Goal: Task Accomplishment & Management: Manage account settings

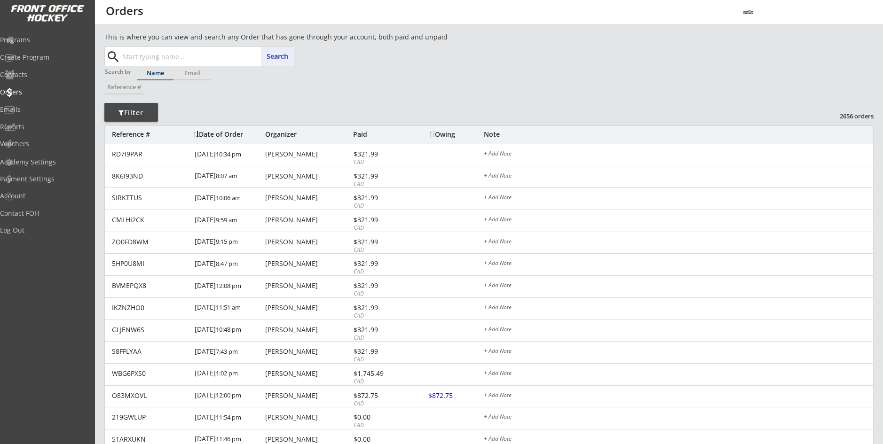
click at [171, 52] on input "text" at bounding box center [207, 56] width 173 height 19
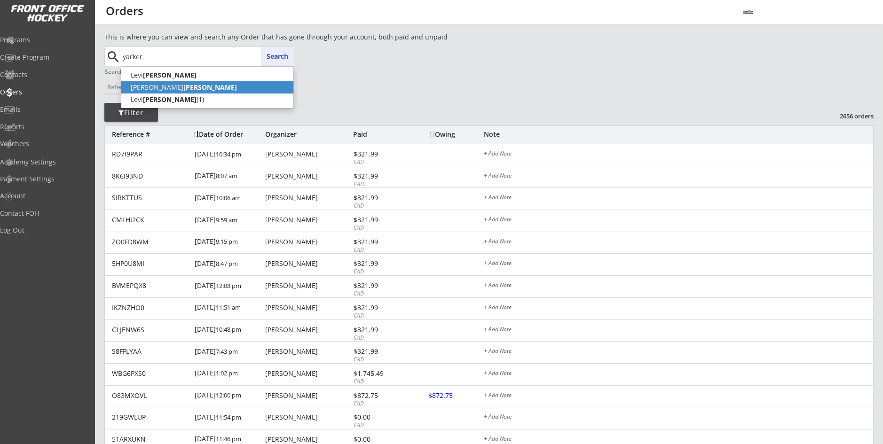
click at [183, 85] on strong "[PERSON_NAME]" at bounding box center [210, 87] width 54 height 9
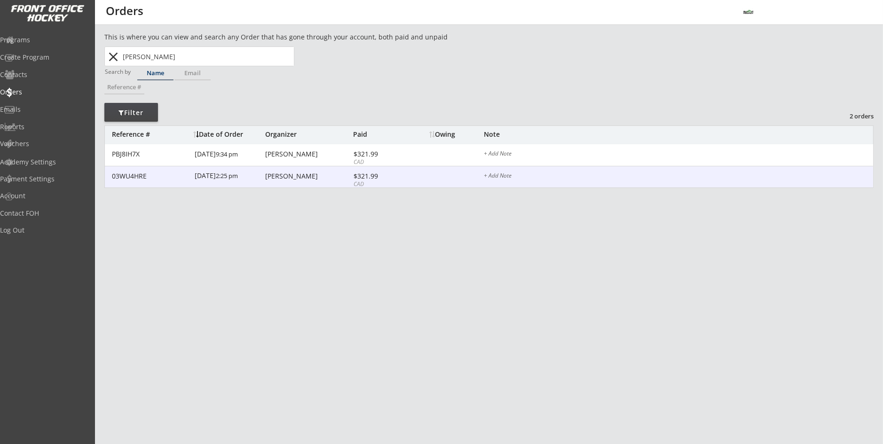
type input "[PERSON_NAME]"
click at [300, 180] on div "[PERSON_NAME]" at bounding box center [308, 177] width 86 height 8
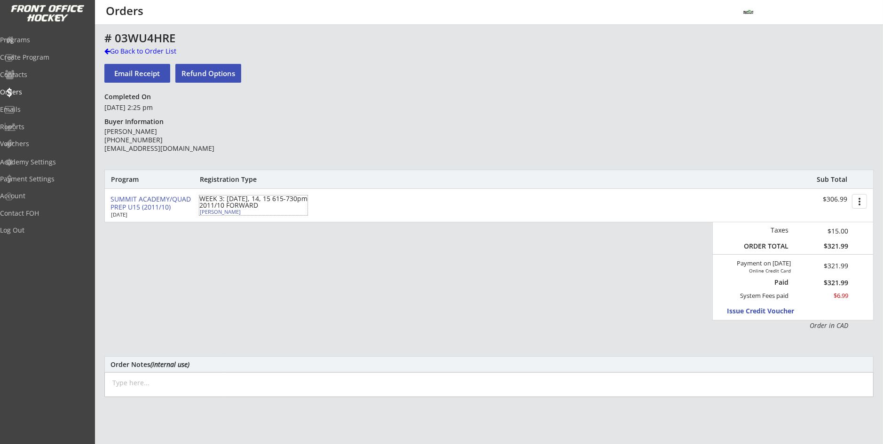
click at [215, 210] on div "[PERSON_NAME]" at bounding box center [252, 211] width 105 height 5
select select ""Forward""
select select ""U13 AA""
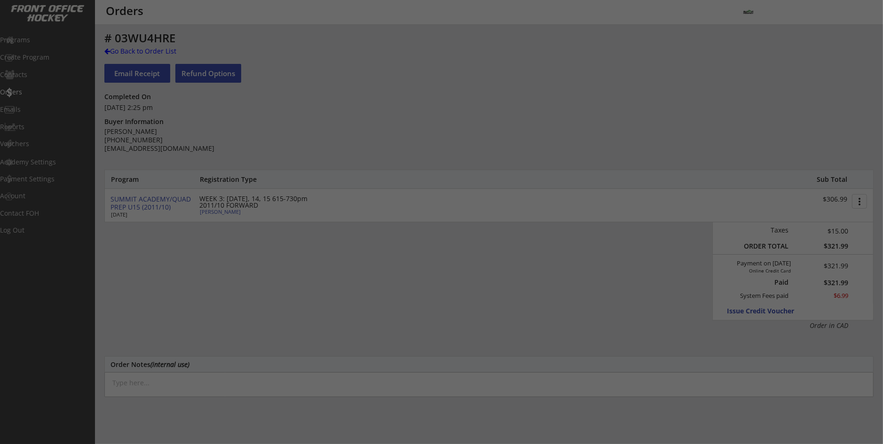
type input "[DEMOGRAPHIC_DATA]"
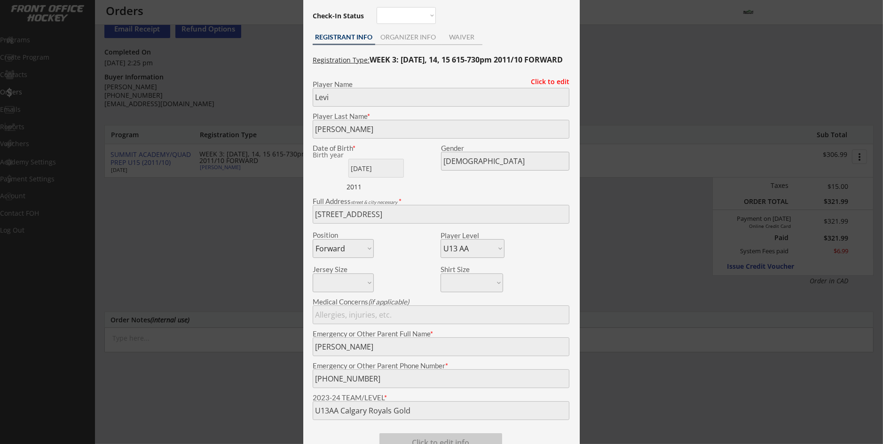
scroll to position [47, 0]
click at [266, 257] on div at bounding box center [441, 222] width 883 height 444
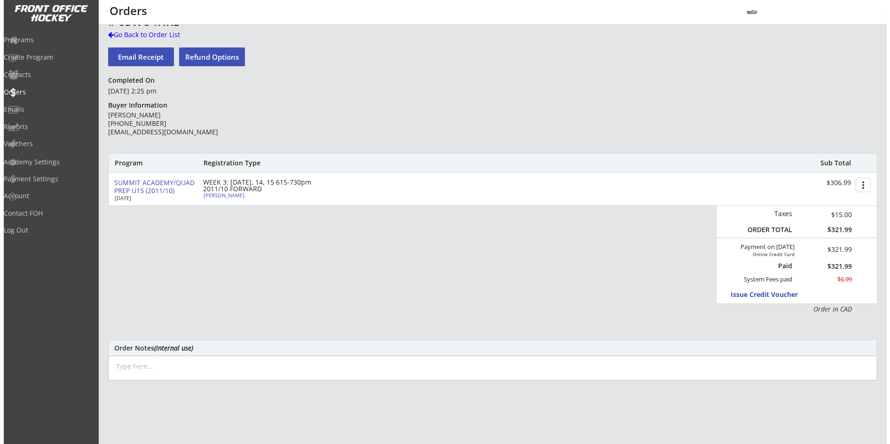
scroll to position [0, 0]
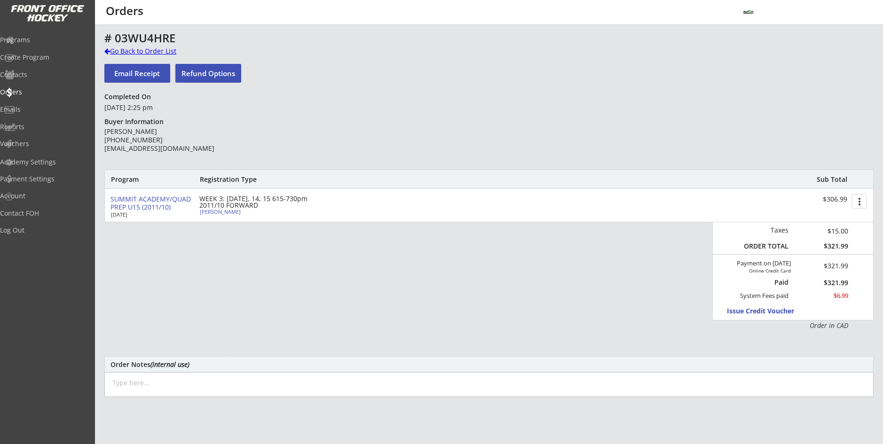
click at [137, 51] on div "Go Back to Order List" at bounding box center [152, 51] width 97 height 9
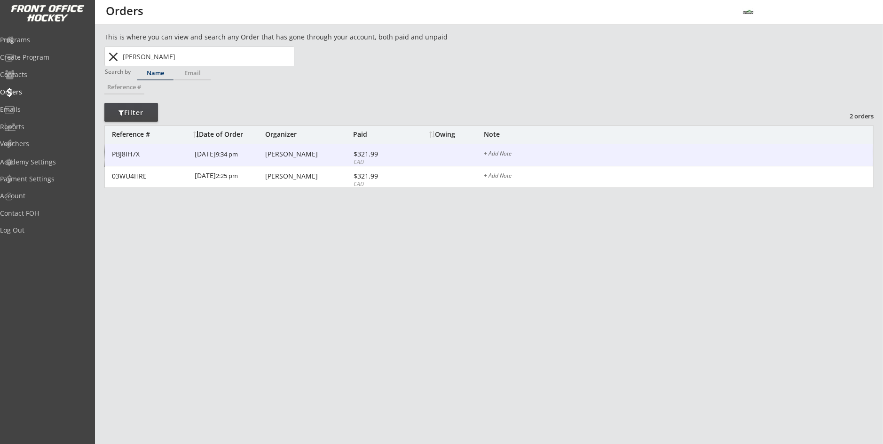
click at [279, 152] on div "[PERSON_NAME]" at bounding box center [308, 154] width 86 height 7
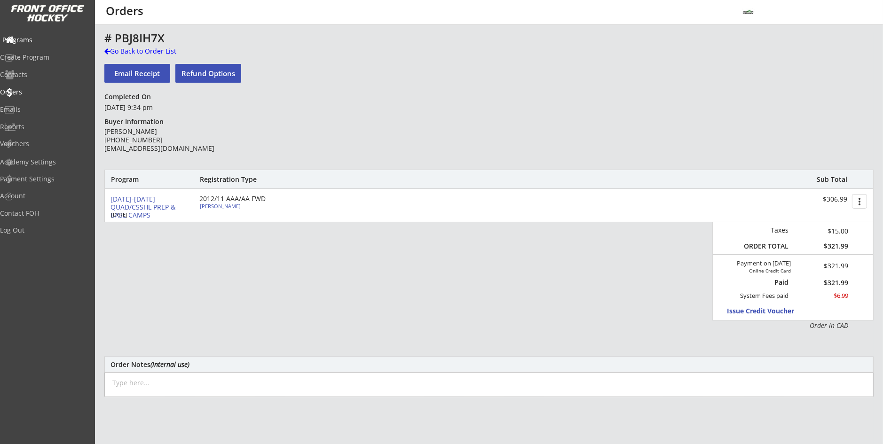
click at [37, 42] on div "Programs" at bounding box center [44, 40] width 85 height 7
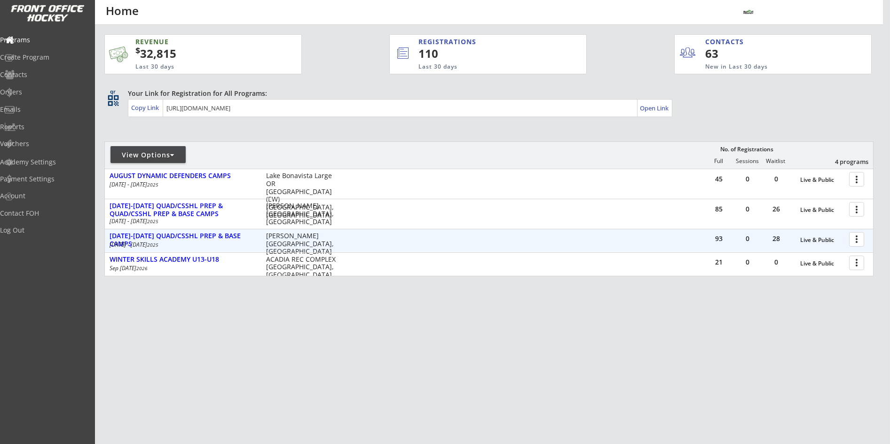
click at [857, 237] on div at bounding box center [858, 239] width 16 height 16
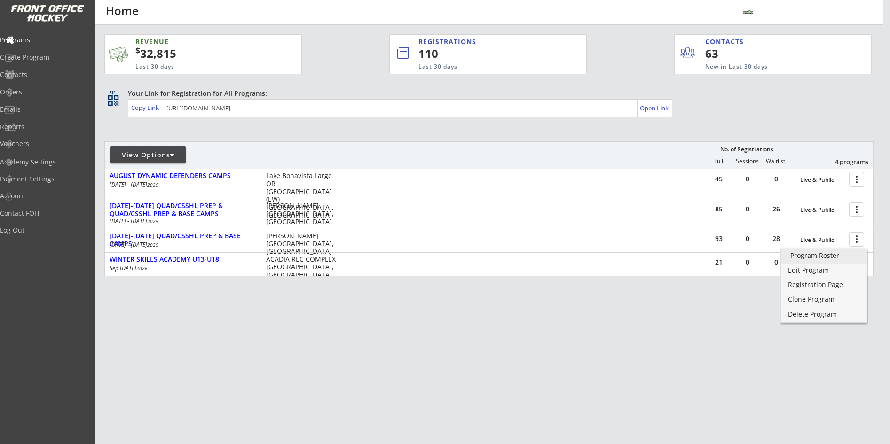
click at [836, 255] on div "Program Roster" at bounding box center [823, 255] width 67 height 7
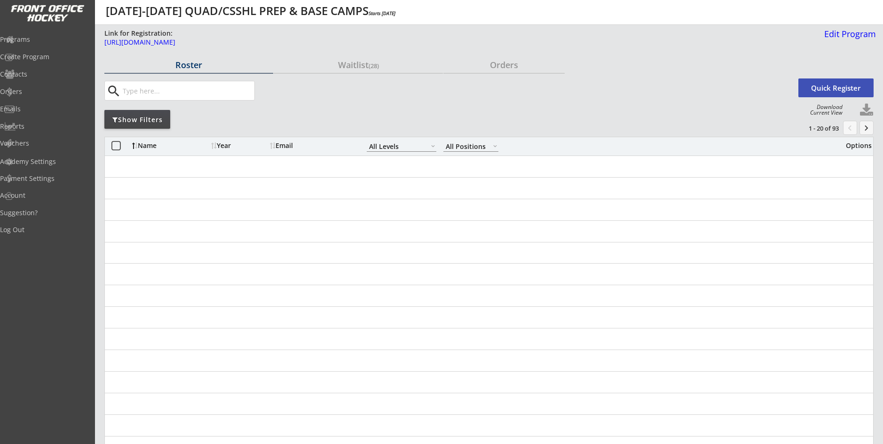
select select ""All Levels""
select select ""All Positions""
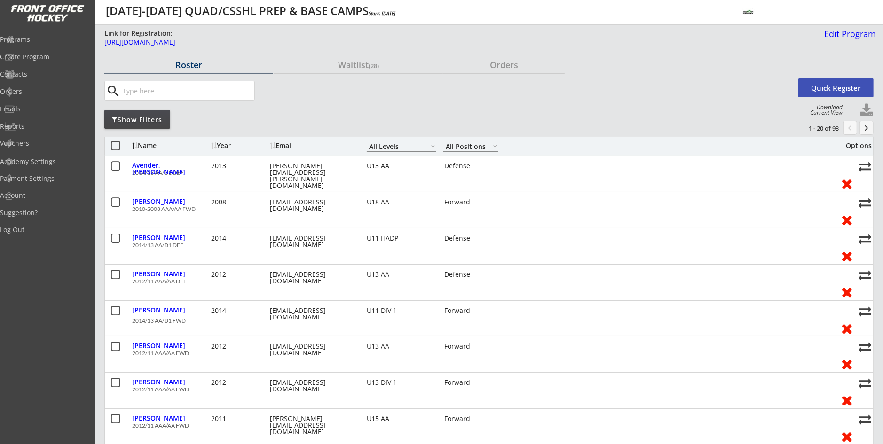
click at [138, 122] on div "Show Filters" at bounding box center [137, 119] width 66 height 9
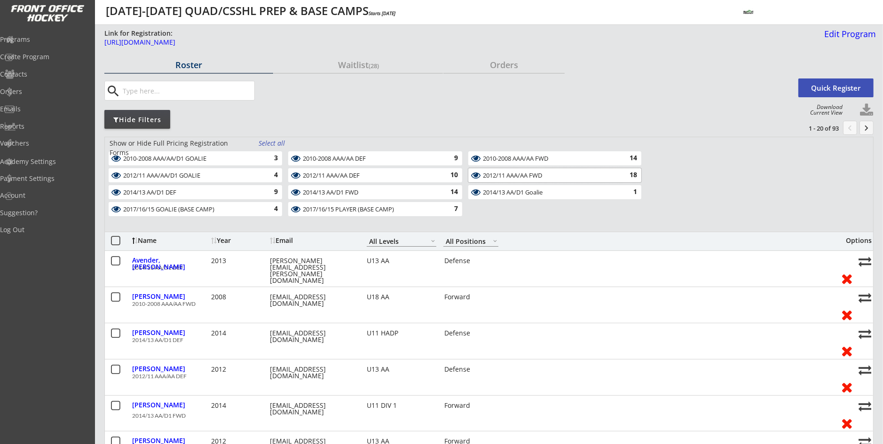
click at [515, 175] on div "2012/11 AAA/AA FWD" at bounding box center [549, 176] width 133 height 8
click at [279, 141] on div "Deselect all" at bounding box center [276, 143] width 35 height 9
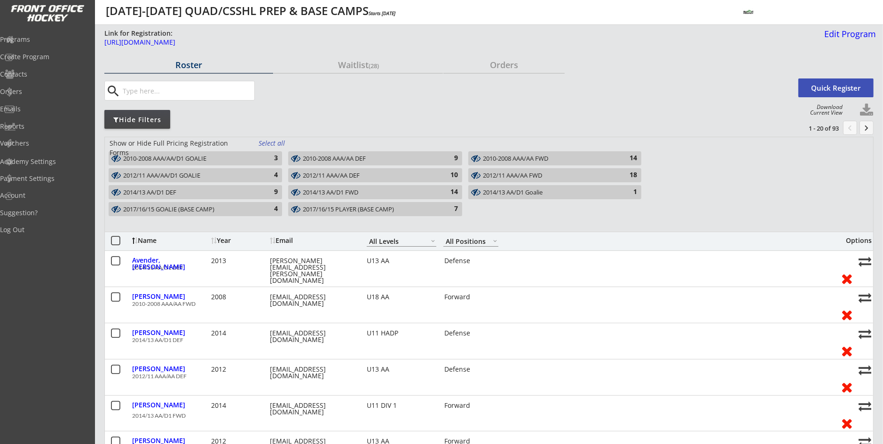
click at [194, 92] on input "input" at bounding box center [188, 90] width 134 height 19
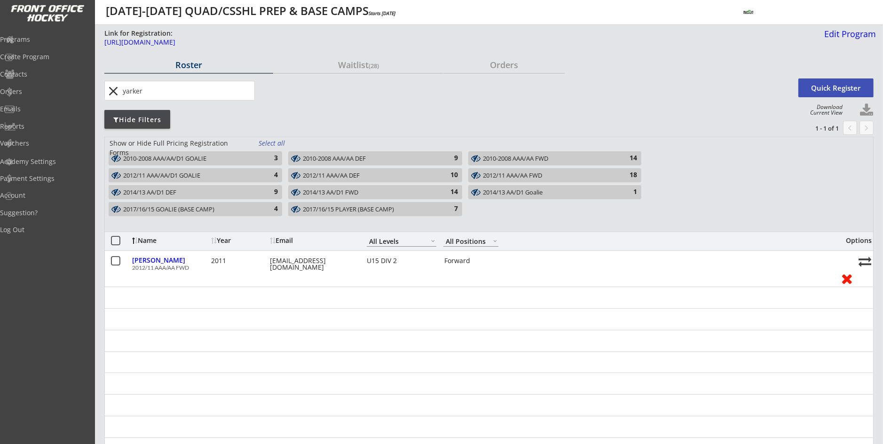
type input "yarker"
click at [113, 92] on button "close" at bounding box center [114, 91] width 16 height 15
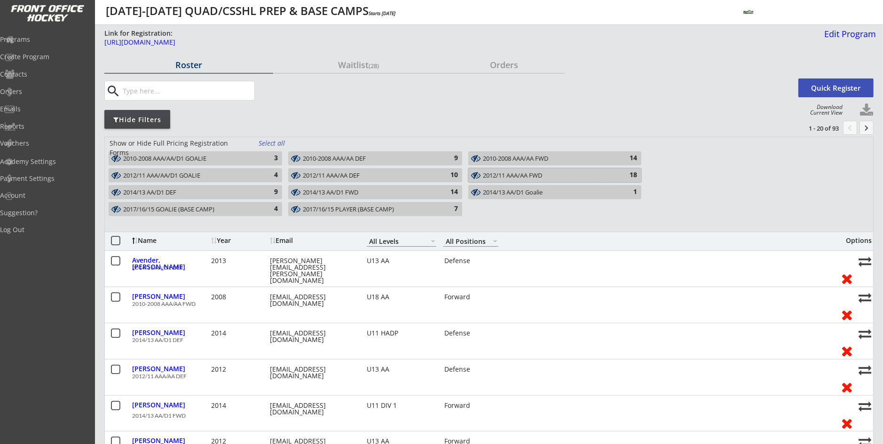
click at [510, 172] on div "2012/11 AAA/AA FWD" at bounding box center [549, 176] width 133 height 8
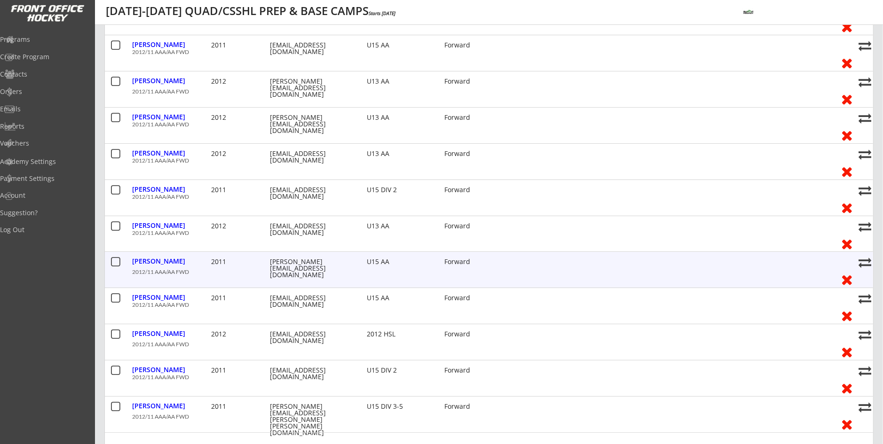
scroll to position [470, 0]
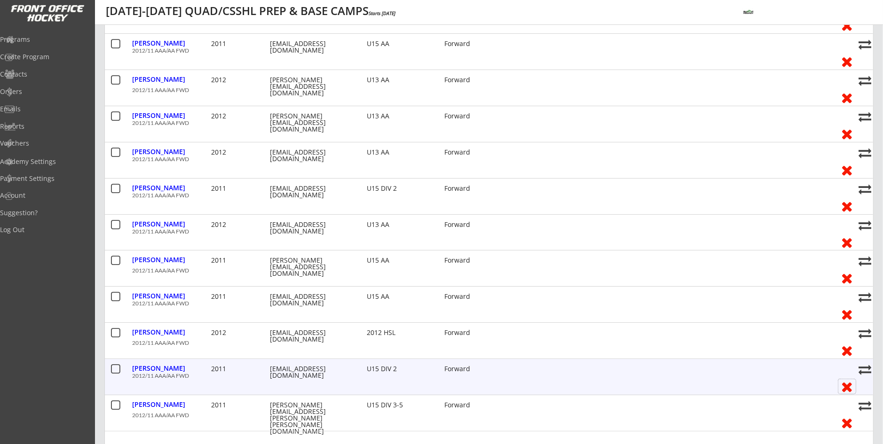
click at [846, 386] on button at bounding box center [846, 386] width 17 height 15
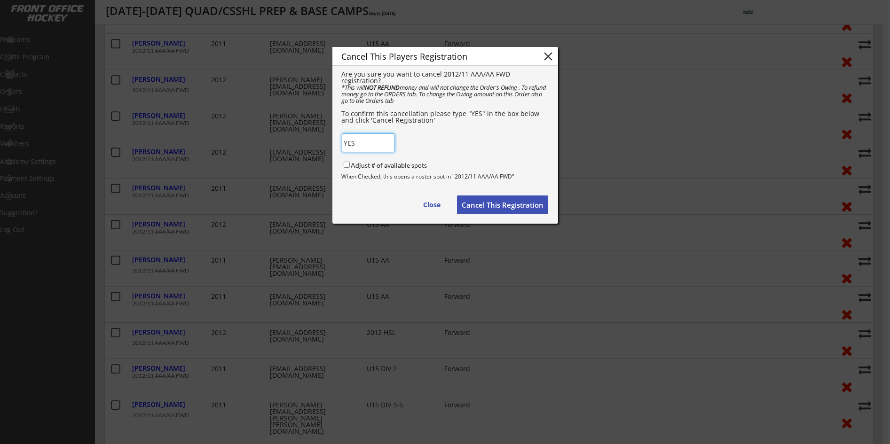
type input "YES"
click at [475, 203] on button "Cancel This Registration" at bounding box center [502, 205] width 91 height 19
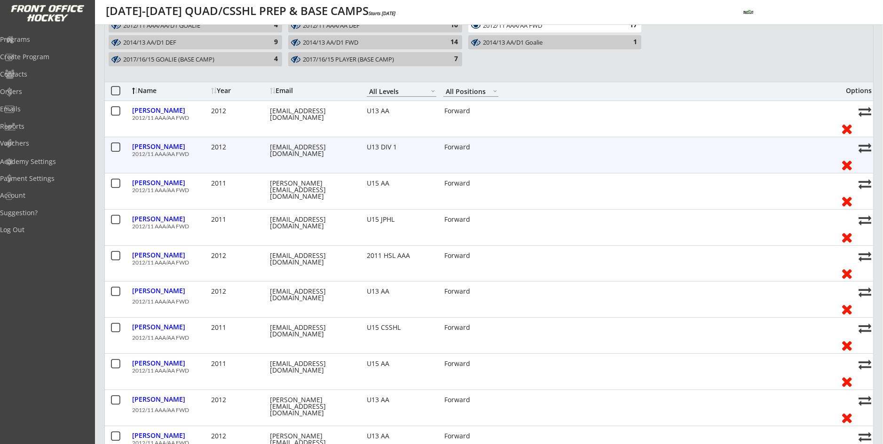
scroll to position [0, 0]
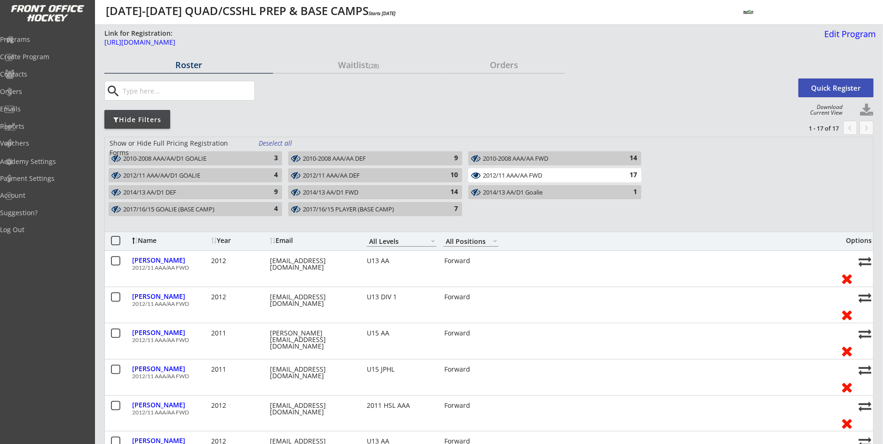
click at [483, 176] on div "2012/11 AAA/AA FWD" at bounding box center [549, 176] width 133 height 8
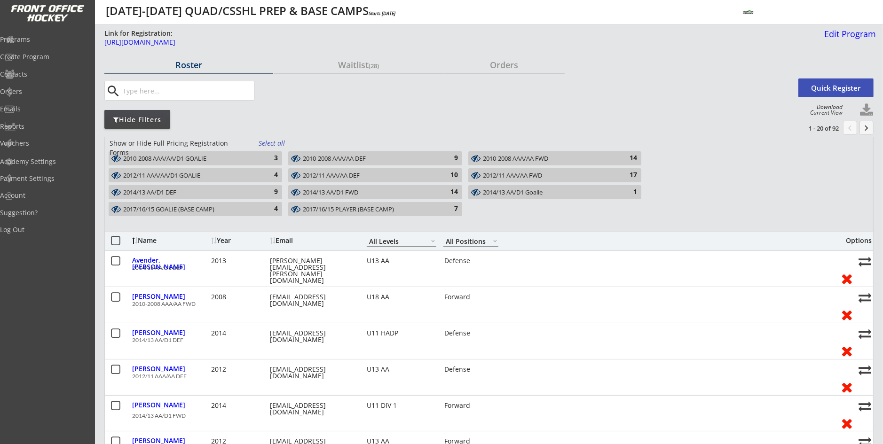
click at [244, 94] on input "input" at bounding box center [188, 90] width 134 height 19
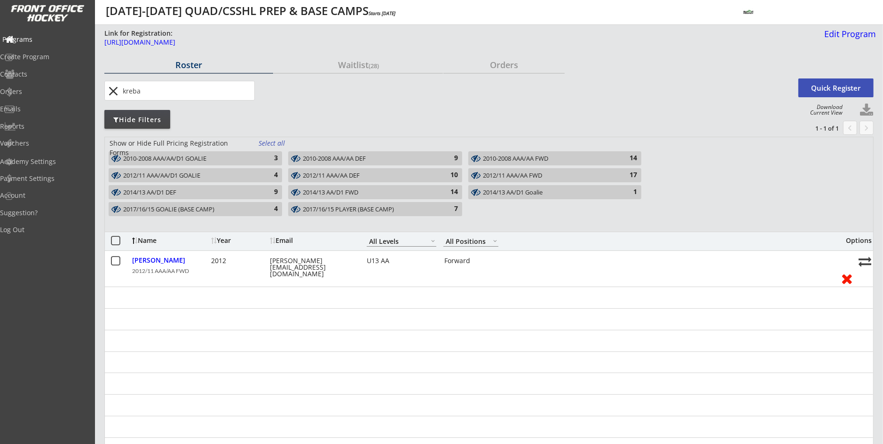
type input "kreba"
click at [41, 38] on div "Programs" at bounding box center [44, 39] width 85 height 7
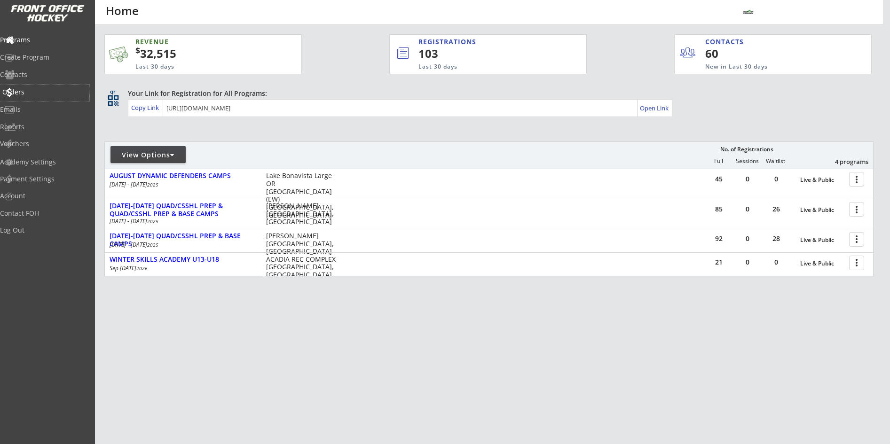
click at [37, 89] on div "Orders" at bounding box center [44, 92] width 85 height 7
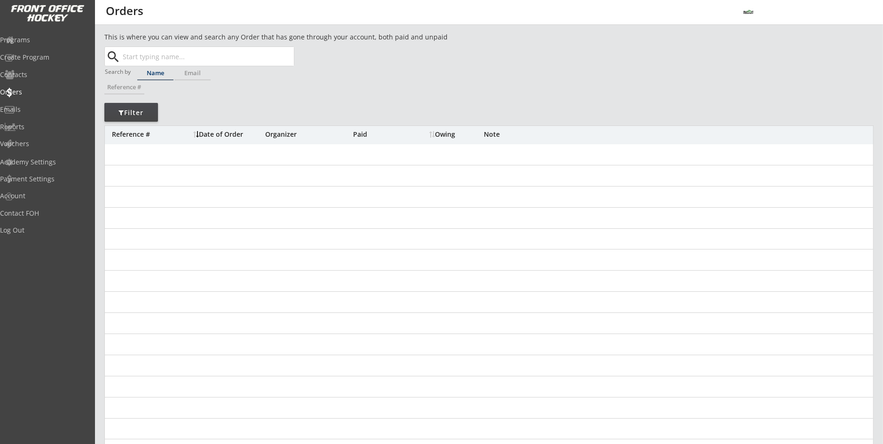
click at [154, 63] on input "text" at bounding box center [207, 56] width 173 height 19
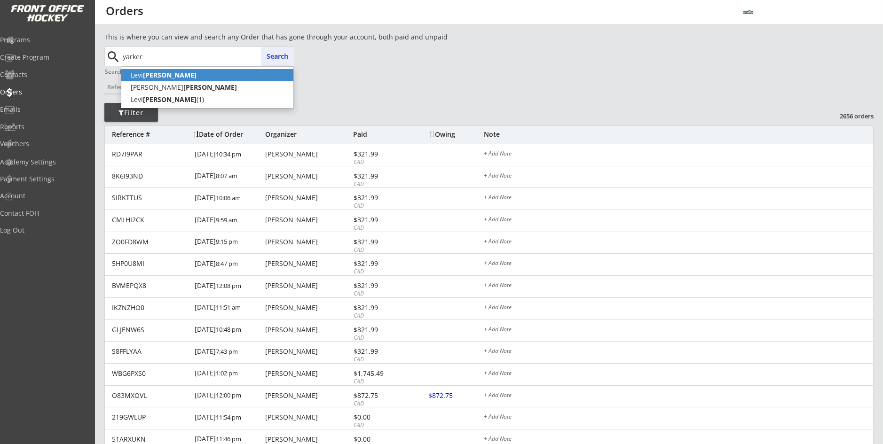
click at [150, 76] on strong "[PERSON_NAME]" at bounding box center [170, 75] width 54 height 9
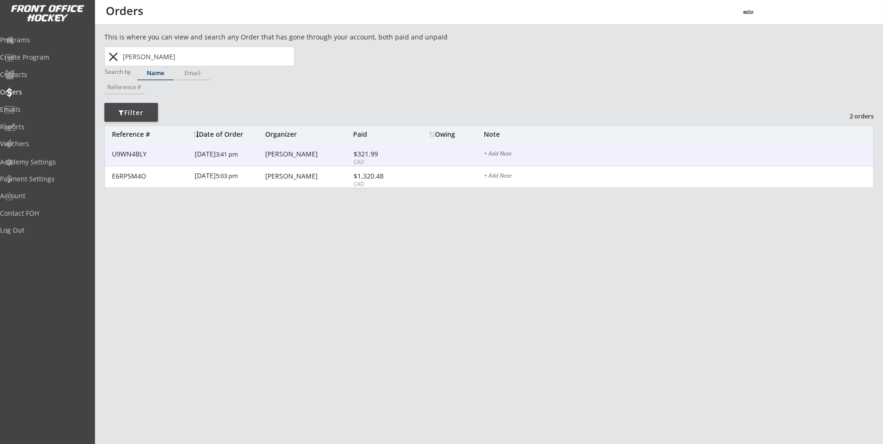
type input "[PERSON_NAME]"
click at [284, 160] on div "U9WN4BLY 12/14/23 3:41 pm Shireen Bond $321.99 CAD + Add Note" at bounding box center [489, 155] width 768 height 22
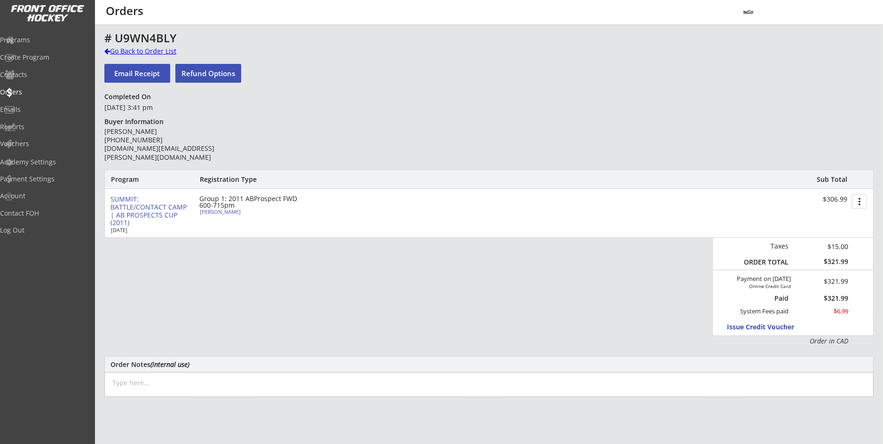
click at [148, 49] on div "Go Back to Order List" at bounding box center [152, 51] width 97 height 9
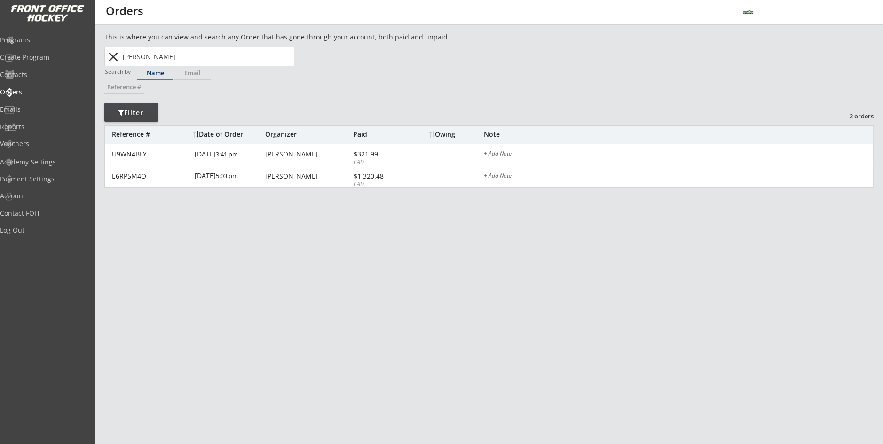
click at [114, 59] on button "close" at bounding box center [114, 56] width 16 height 15
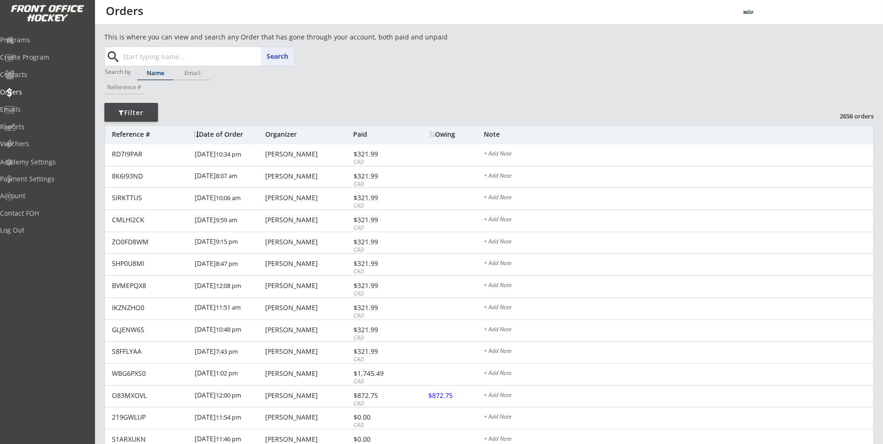
click at [153, 58] on input "text" at bounding box center [207, 56] width 173 height 19
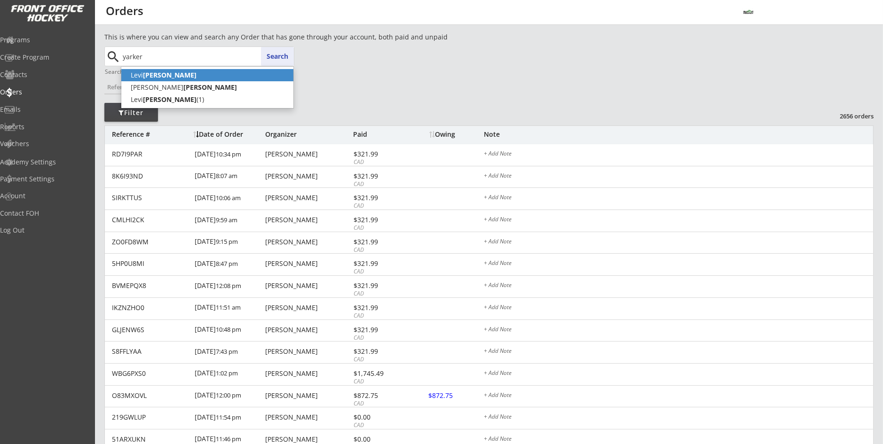
click at [199, 79] on p "Levi Yarker" at bounding box center [207, 75] width 172 height 12
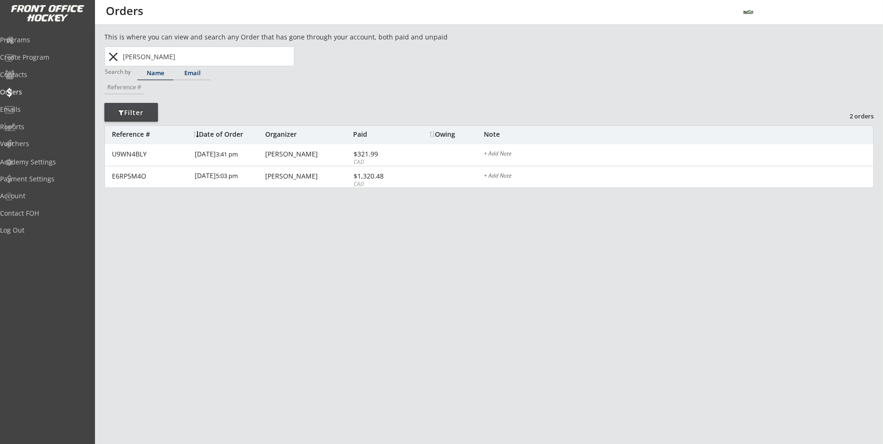
type input "Levi Yarke"
type input "[PERSON_NAME]"
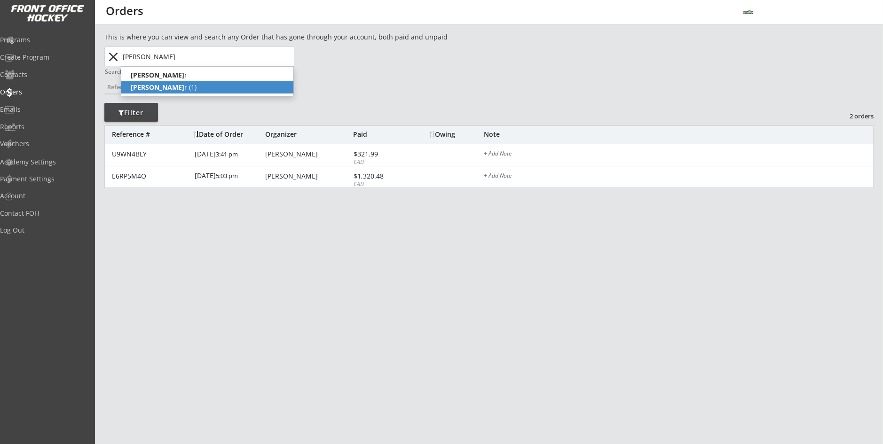
click at [189, 84] on p "Levi Yarke r (1)" at bounding box center [207, 87] width 172 height 12
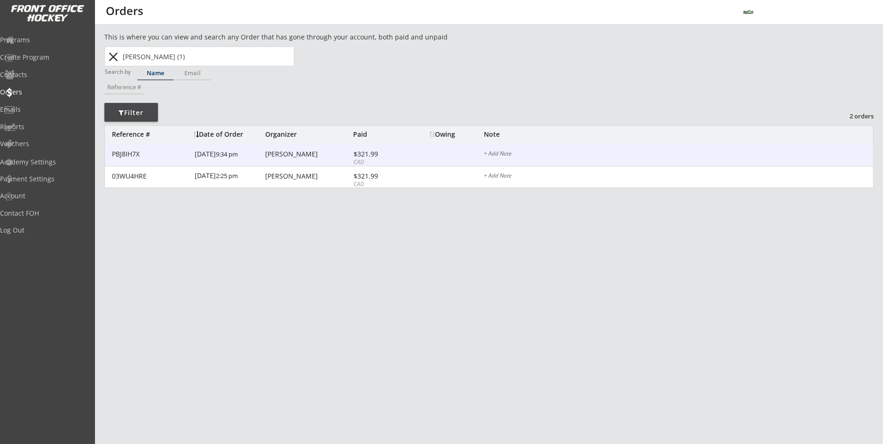
type input "Levi Yarker (1)"
click at [228, 159] on div "2/02/25 9:34 pm" at bounding box center [229, 154] width 68 height 21
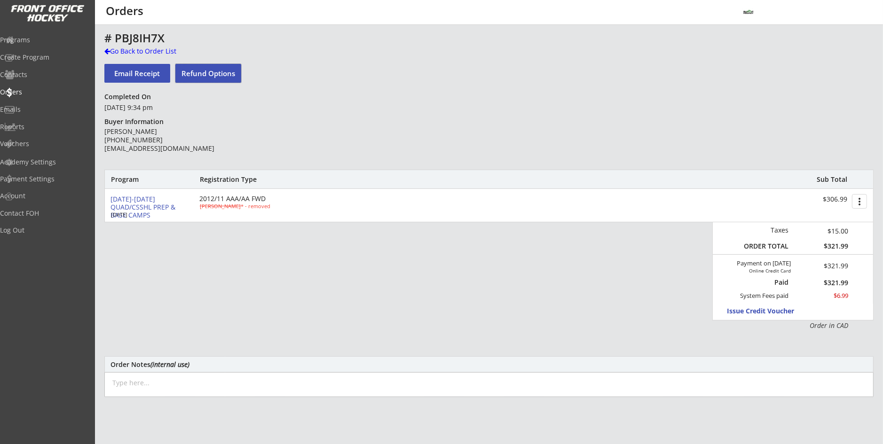
click at [221, 78] on button "Refund Options" at bounding box center [208, 73] width 66 height 19
select select ""No""
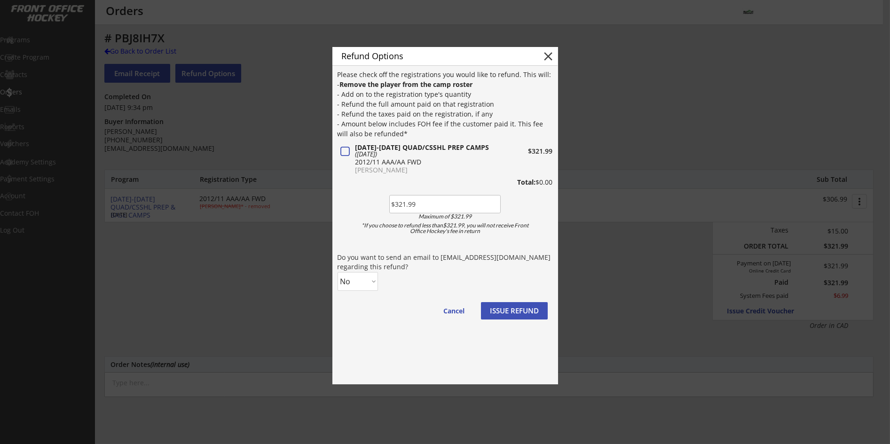
type input "$321.99"
click at [343, 152] on button at bounding box center [345, 152] width 12 height 12
click at [364, 284] on select "No Yes" at bounding box center [358, 281] width 40 height 19
select select ""Yes""
click at [338, 272] on select "No Yes" at bounding box center [358, 281] width 40 height 19
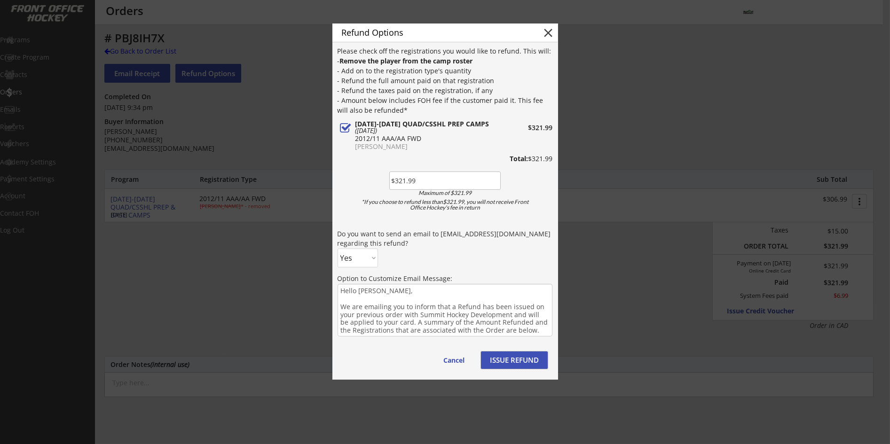
click at [497, 360] on button "ISSUE REFUND" at bounding box center [514, 360] width 67 height 17
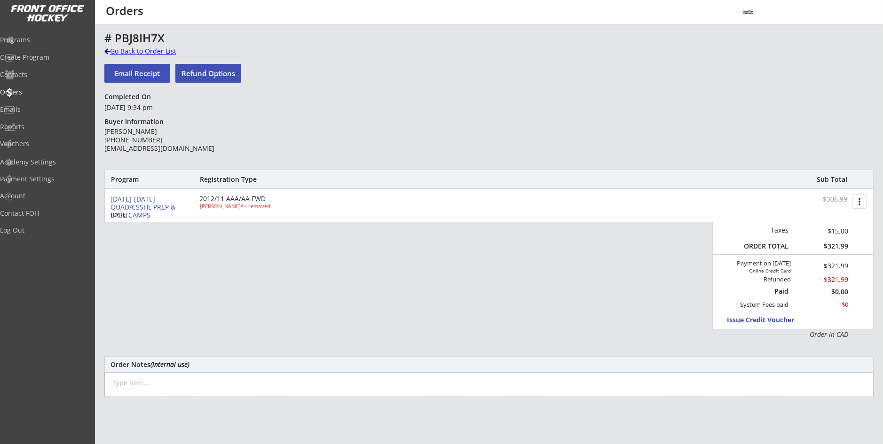
click at [128, 50] on div "Go Back to Order List" at bounding box center [152, 51] width 97 height 9
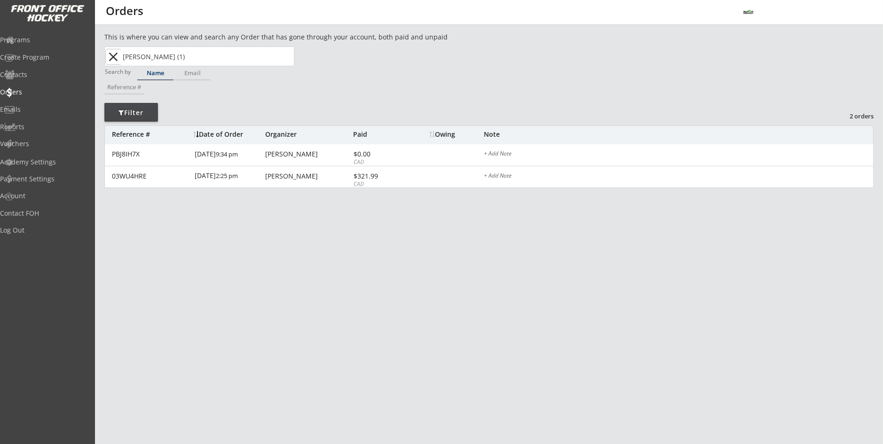
click at [115, 58] on button "close" at bounding box center [114, 56] width 16 height 15
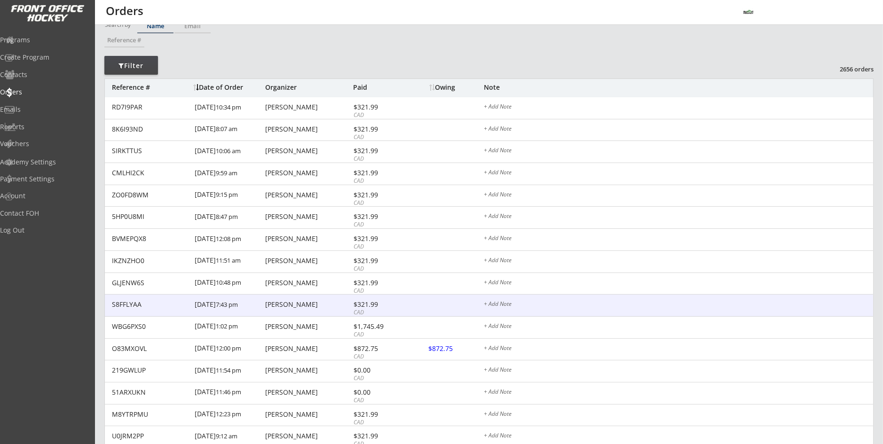
scroll to position [94, 0]
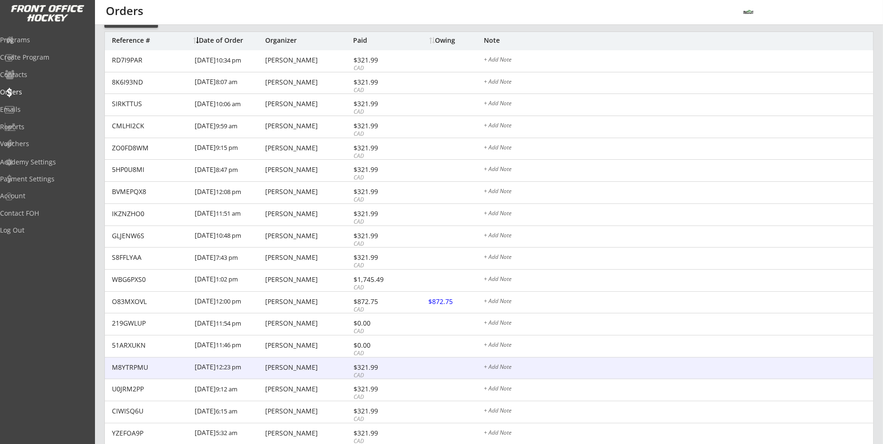
click at [325, 367] on div "[PERSON_NAME]" at bounding box center [308, 367] width 86 height 7
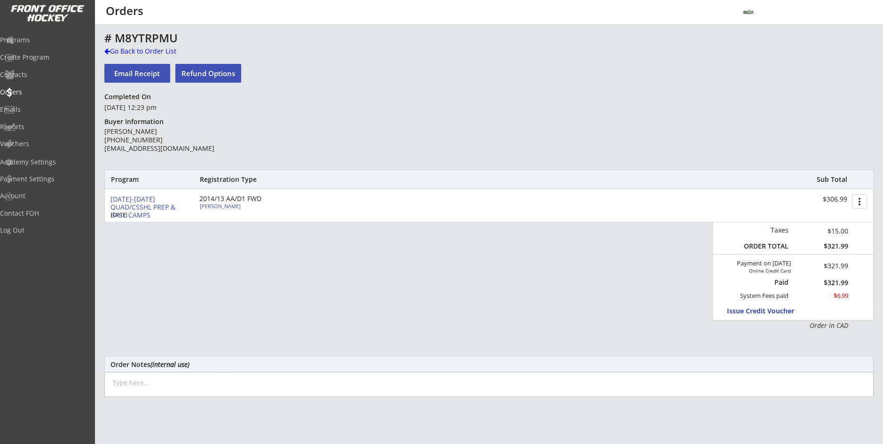
click at [142, 73] on button "Email Receipt" at bounding box center [137, 73] width 66 height 19
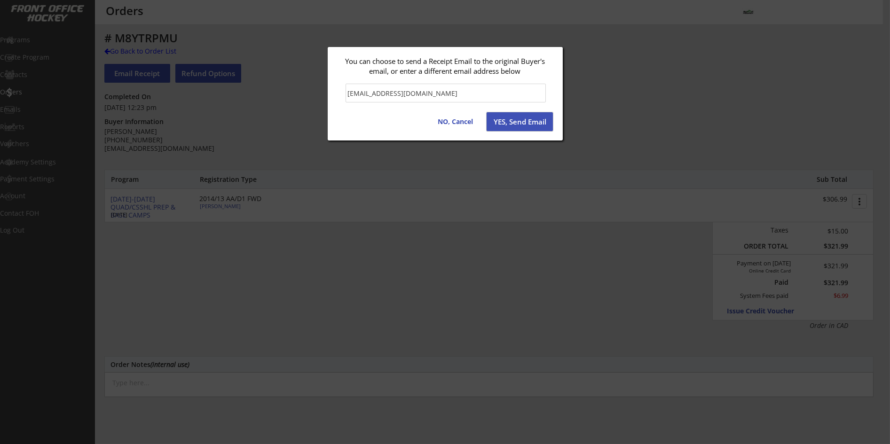
click at [505, 124] on button "YES, Send Email" at bounding box center [520, 121] width 66 height 19
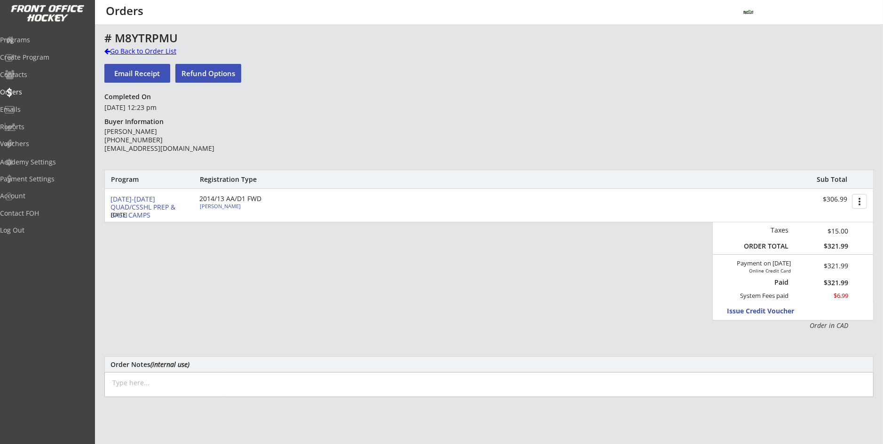
click at [139, 49] on div "Go Back to Order List" at bounding box center [152, 51] width 97 height 9
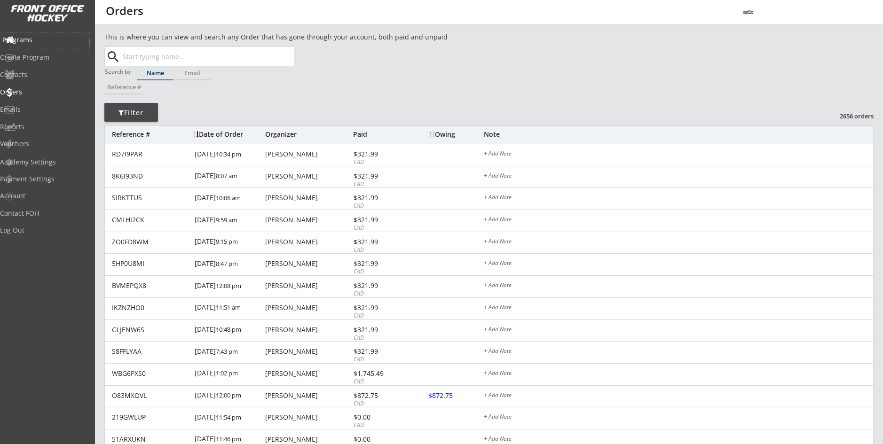
click at [50, 42] on div "Programs" at bounding box center [44, 40] width 85 height 7
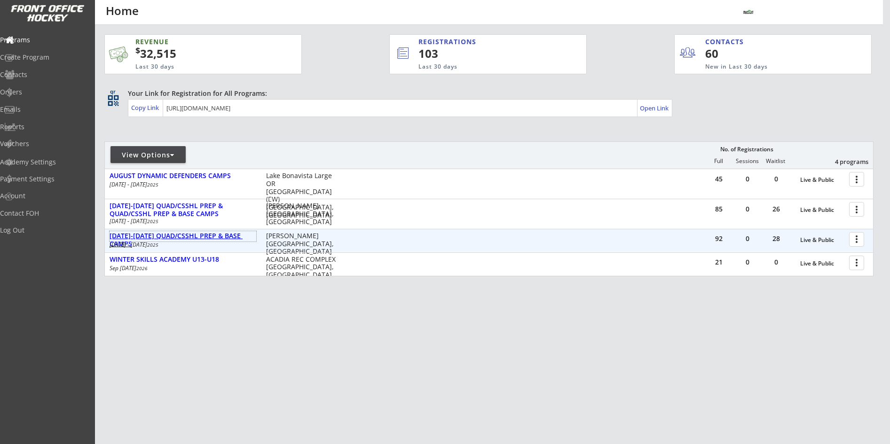
click at [214, 236] on div "[DATE]-[DATE] QUAD/CSSHL PREP & BASE CAMPS" at bounding box center [183, 240] width 147 height 16
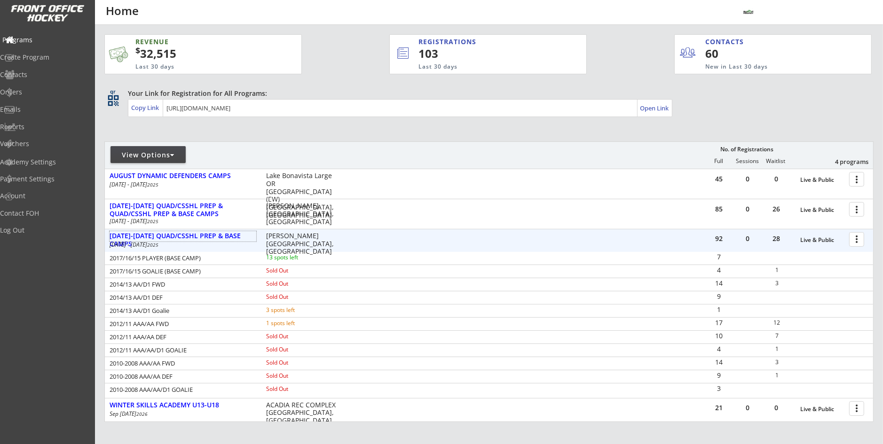
click at [33, 37] on div "Programs" at bounding box center [44, 40] width 85 height 7
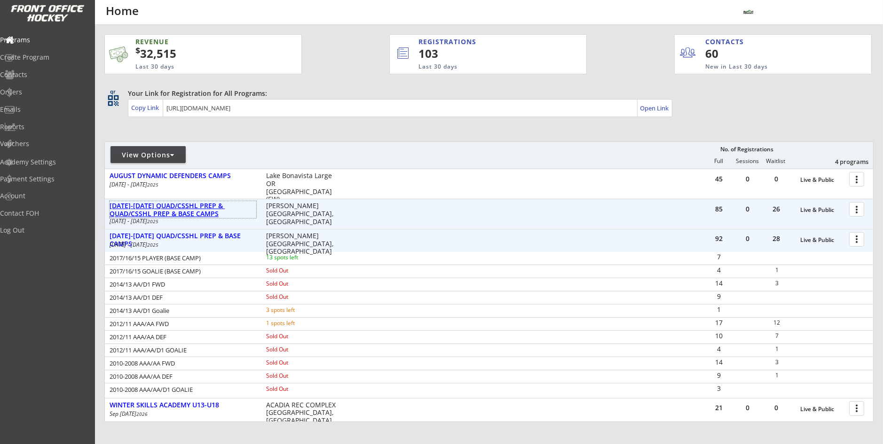
click at [195, 205] on div "[DATE]-[DATE] QUAD/CSSHL PREP & QUAD/CSSHL PREP & BASE CAMPS" at bounding box center [183, 210] width 147 height 16
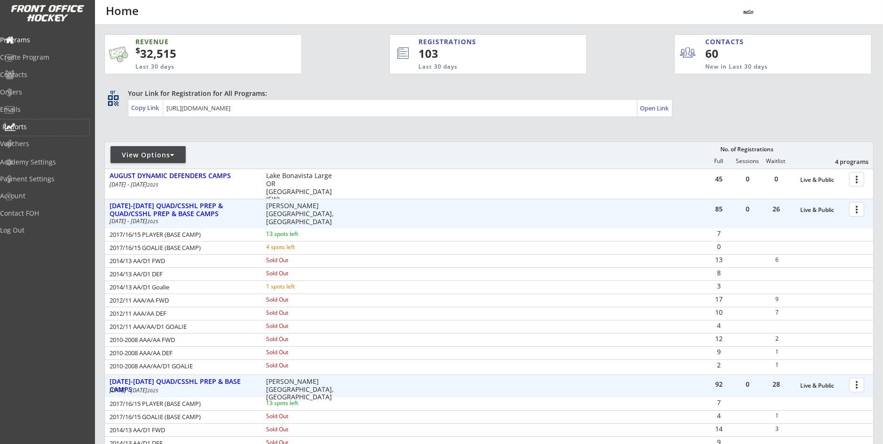
click at [29, 129] on div "Reports" at bounding box center [44, 127] width 85 height 7
